Goal: Information Seeking & Learning: Learn about a topic

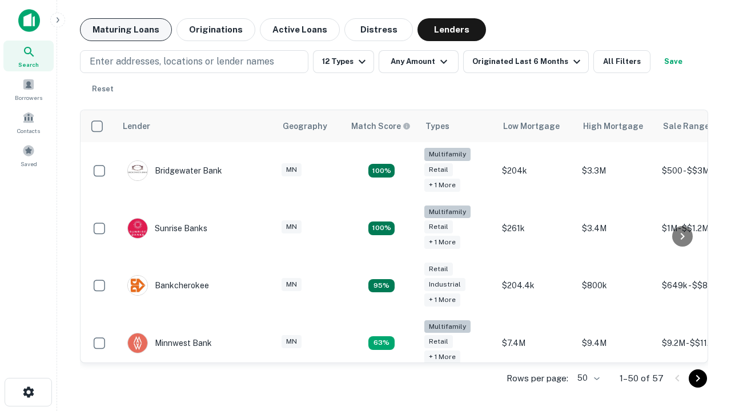
click at [126, 30] on button "Maturing Loans" at bounding box center [126, 29] width 92 height 23
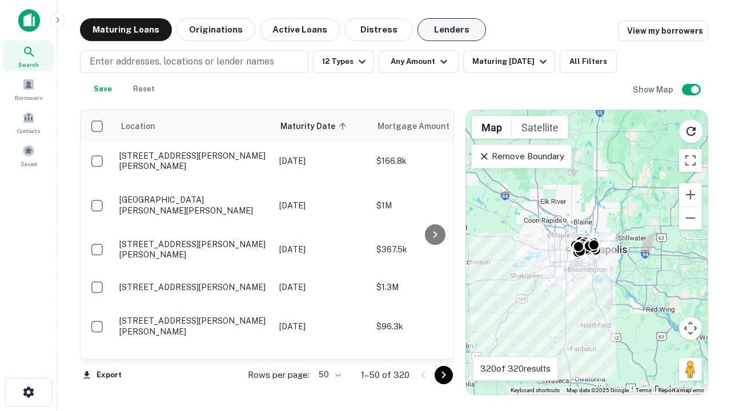
click at [452, 30] on button "Lenders" at bounding box center [451, 29] width 69 height 23
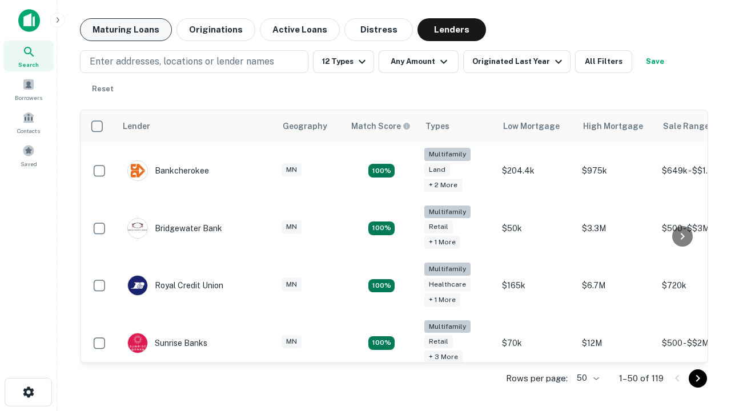
click at [126, 30] on button "Maturing Loans" at bounding box center [126, 29] width 92 height 23
